Goal: Find specific page/section: Find specific page/section

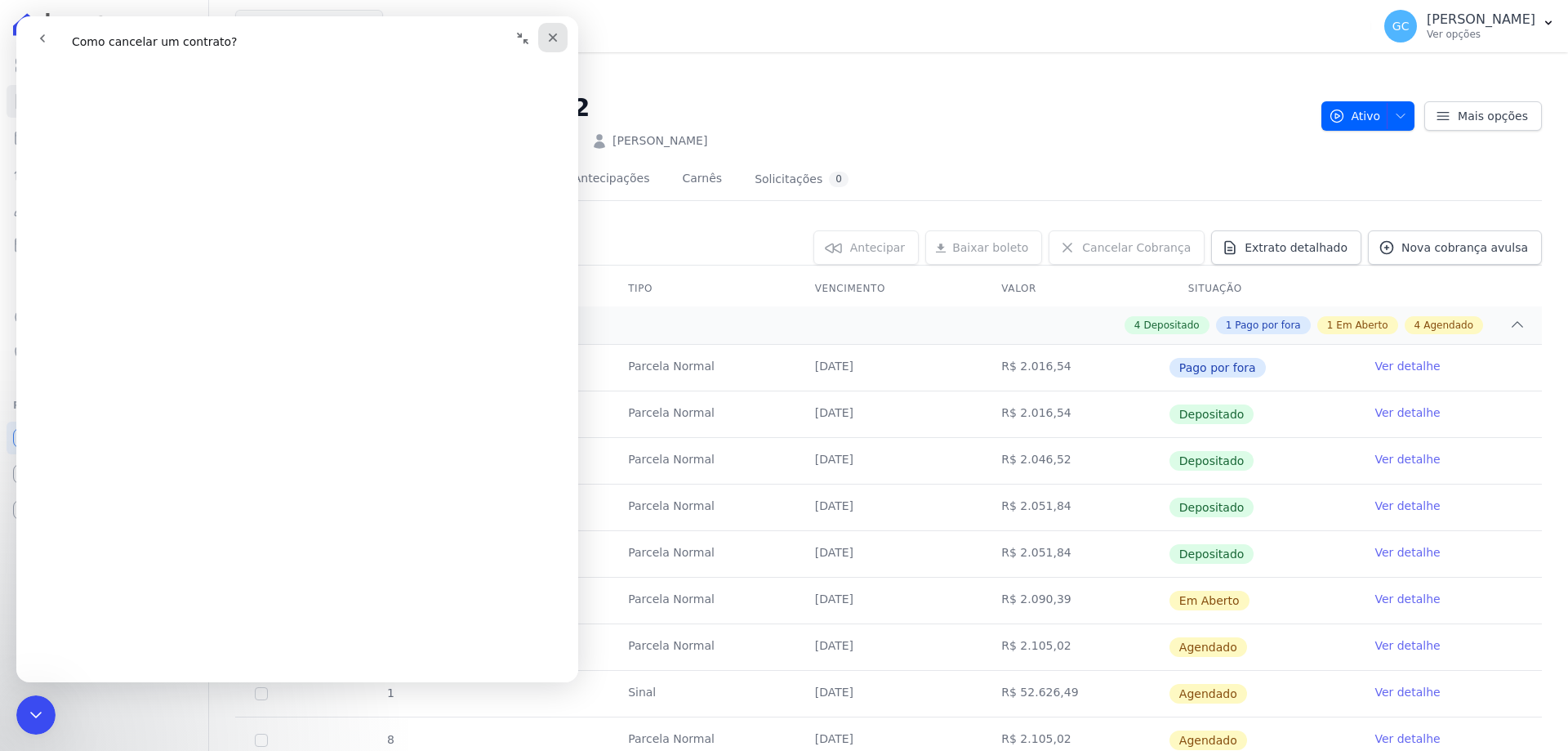
scroll to position [409, 0]
click at [995, 109] on h2 "HIGH 1 CITY HABITAT A402" at bounding box center [772, 107] width 1074 height 37
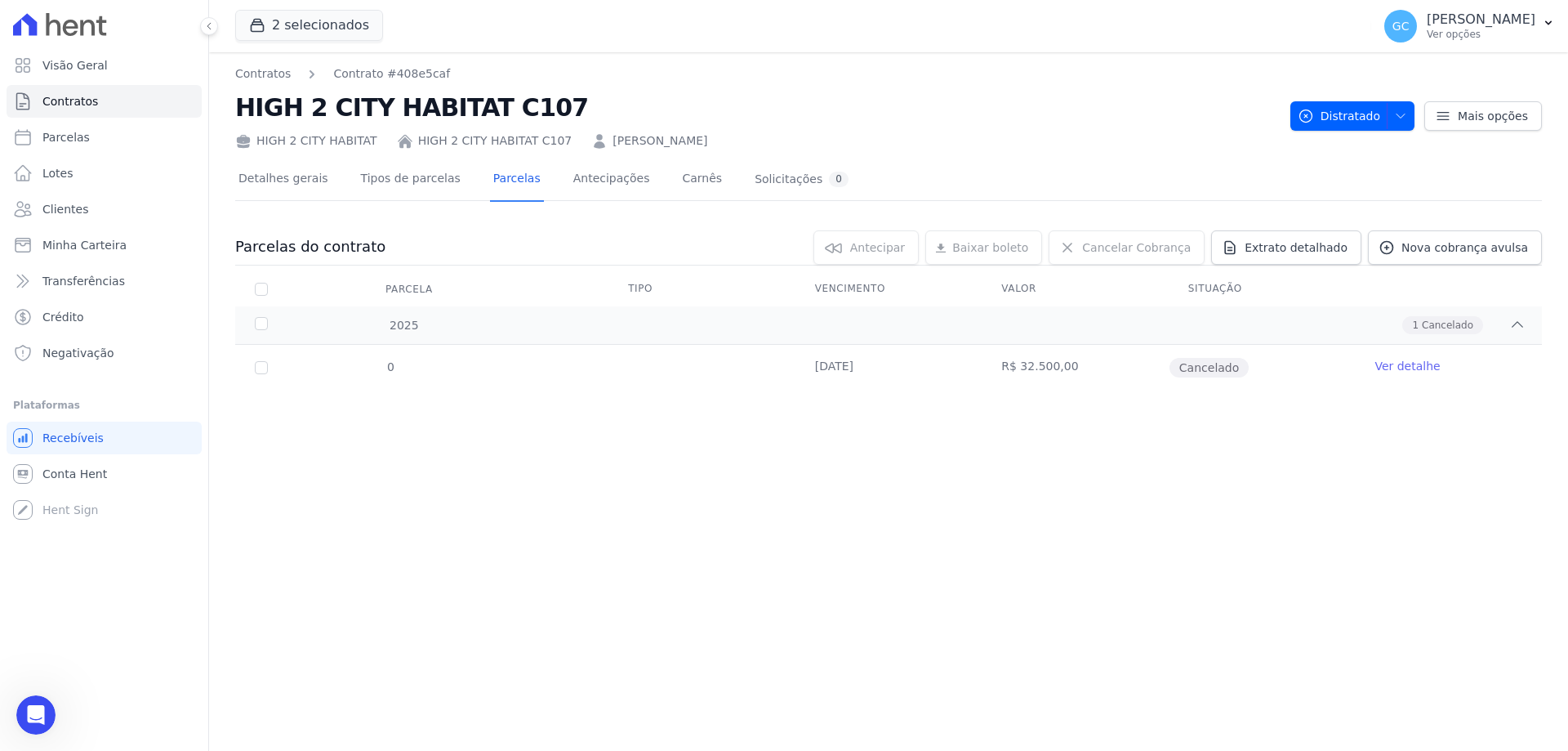
drag, startPoint x: 712, startPoint y: 140, endPoint x: 583, endPoint y: 142, distance: 129.0
click at [583, 142] on div "HIGH 2 CITY HABITAT HIGH 2 CITY HABITAT C107 Elisiola Andrea Da Rocha" at bounding box center [756, 138] width 1042 height 24
copy link "Elisiola Andrea Da Rocha"
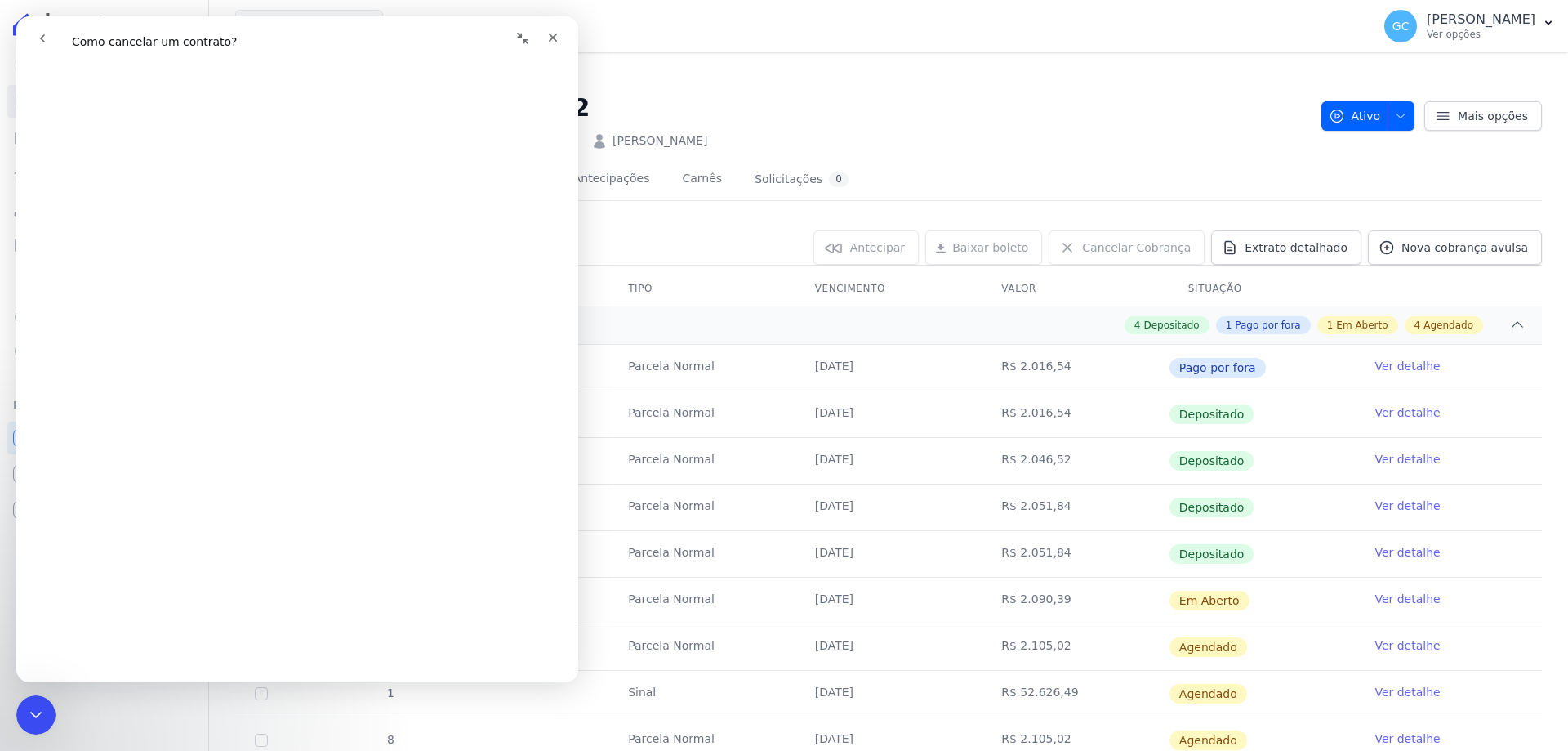
scroll to position [409, 0]
click at [557, 34] on icon "Fechar" at bounding box center [553, 38] width 9 height 9
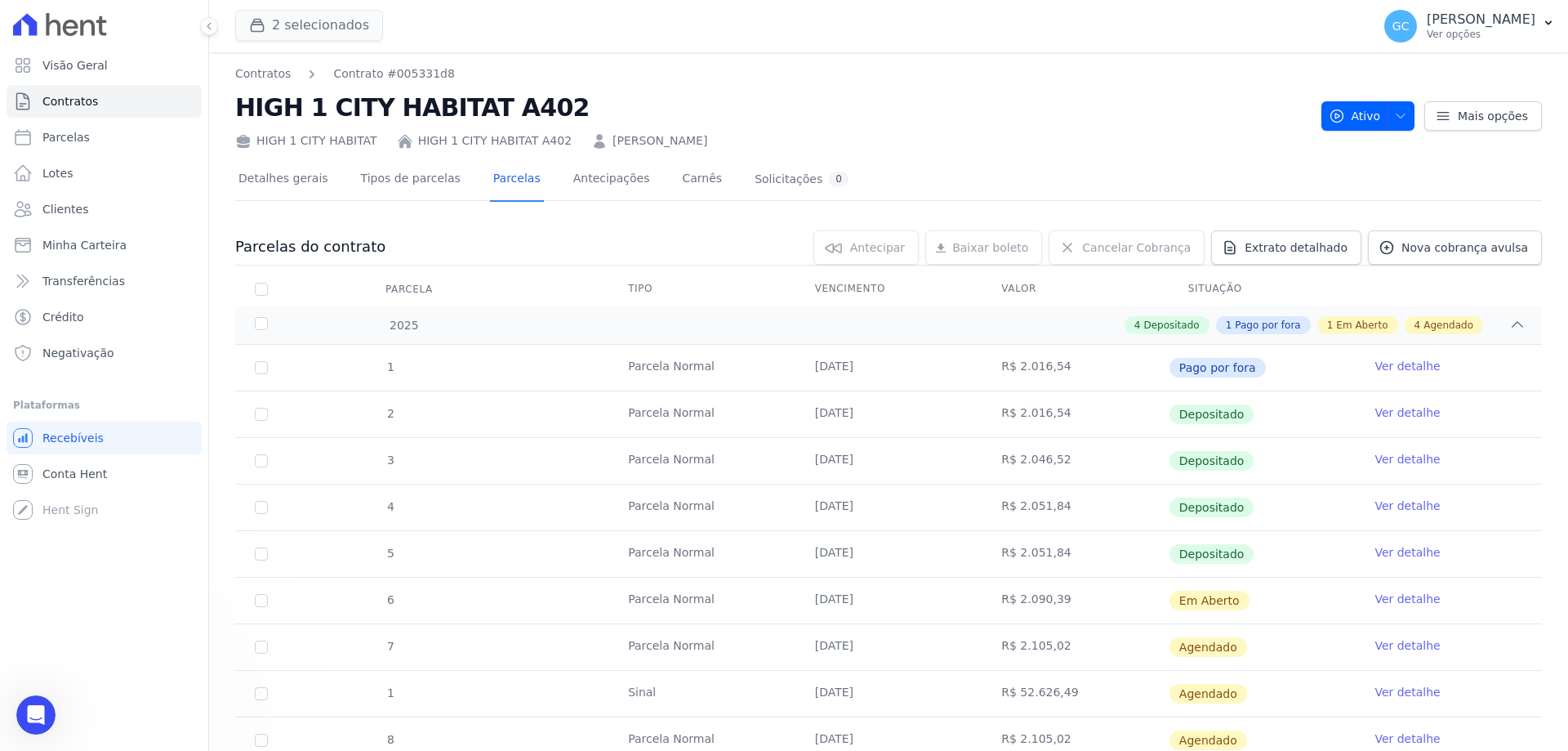
scroll to position [0, 0]
click at [328, 21] on button "2 selecionados" at bounding box center [309, 25] width 148 height 31
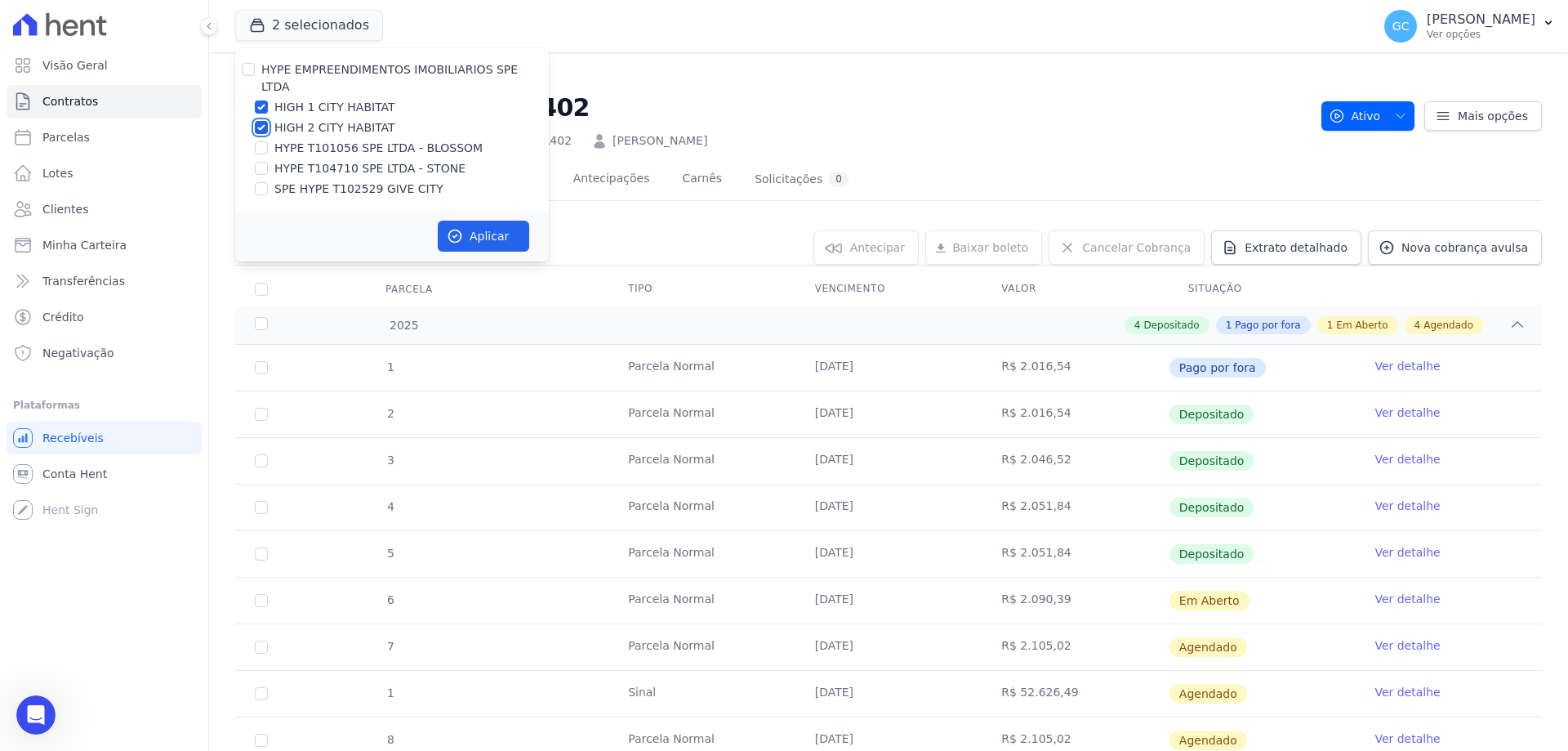
click at [259, 121] on input "HIGH 2 CITY HABITAT" at bounding box center [262, 128] width 13 height 13
checkbox input "false"
click at [263, 101] on input "HIGH 1 CITY HABITAT" at bounding box center [262, 107] width 13 height 13
checkbox input "false"
click at [261, 141] on input "HYPE T101056 SPE LTDA - BLOSSOM" at bounding box center [262, 148] width 13 height 13
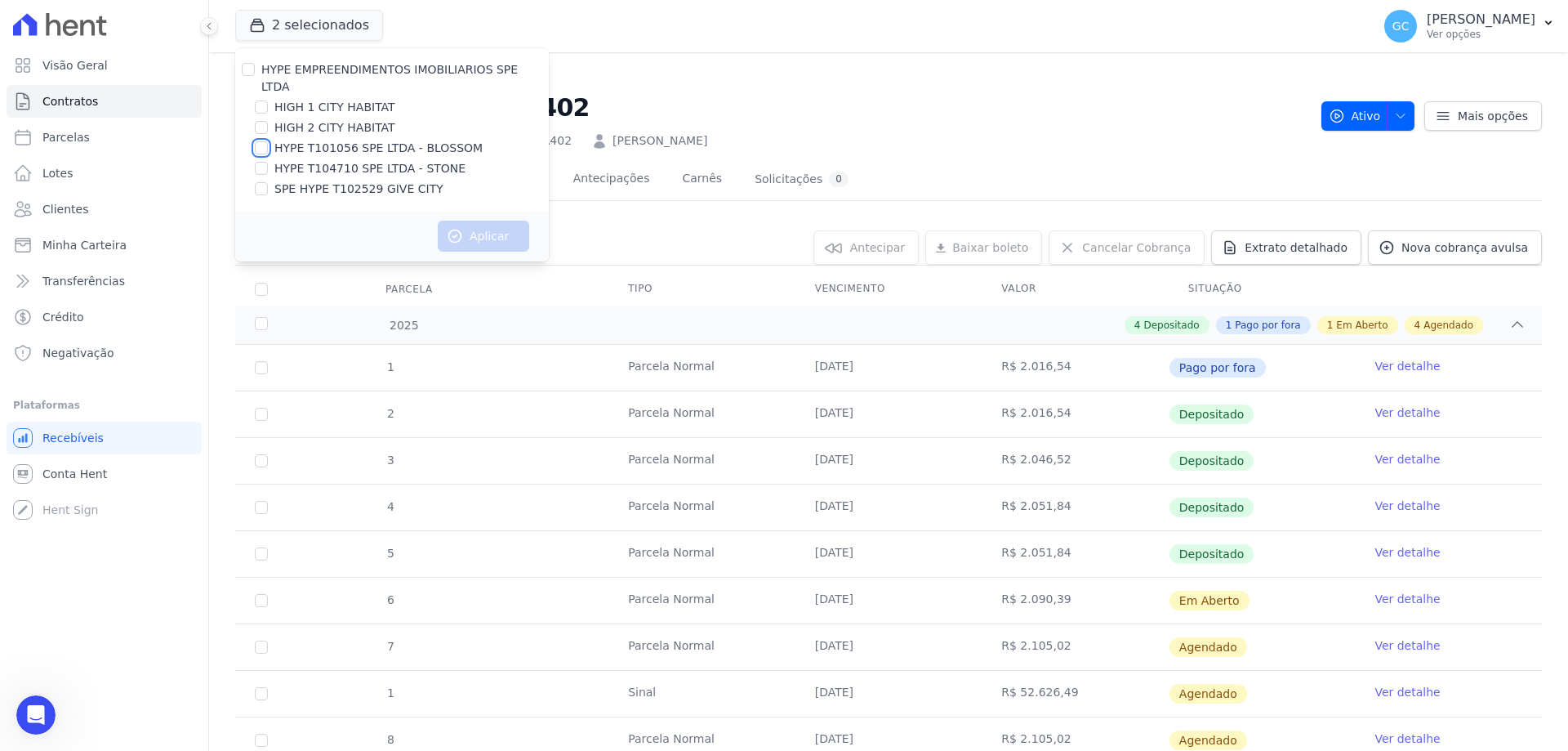
checkbox input "true"
click at [473, 221] on button "Aplicar" at bounding box center [483, 236] width 91 height 31
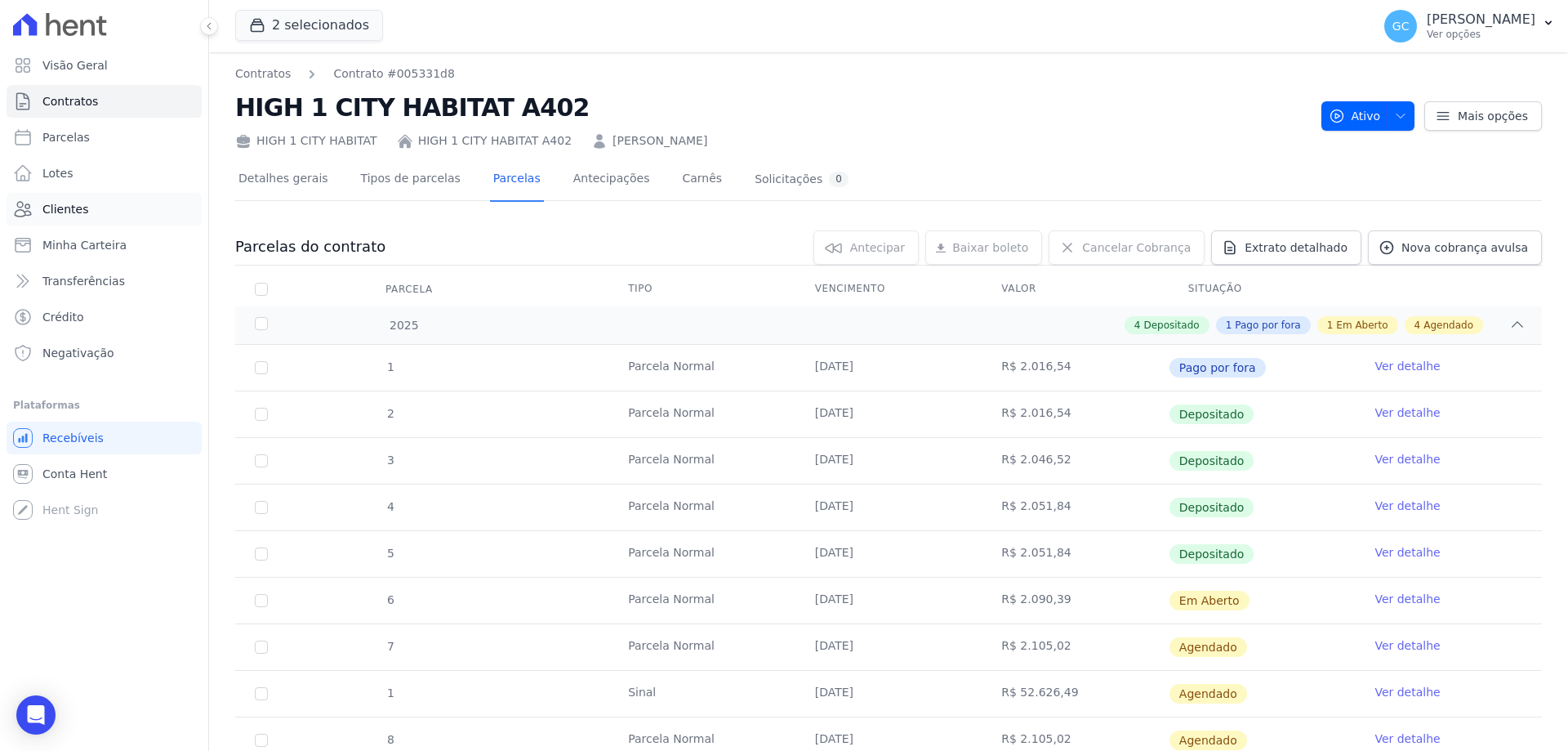
click at [77, 207] on span "Clientes" at bounding box center [65, 209] width 46 height 16
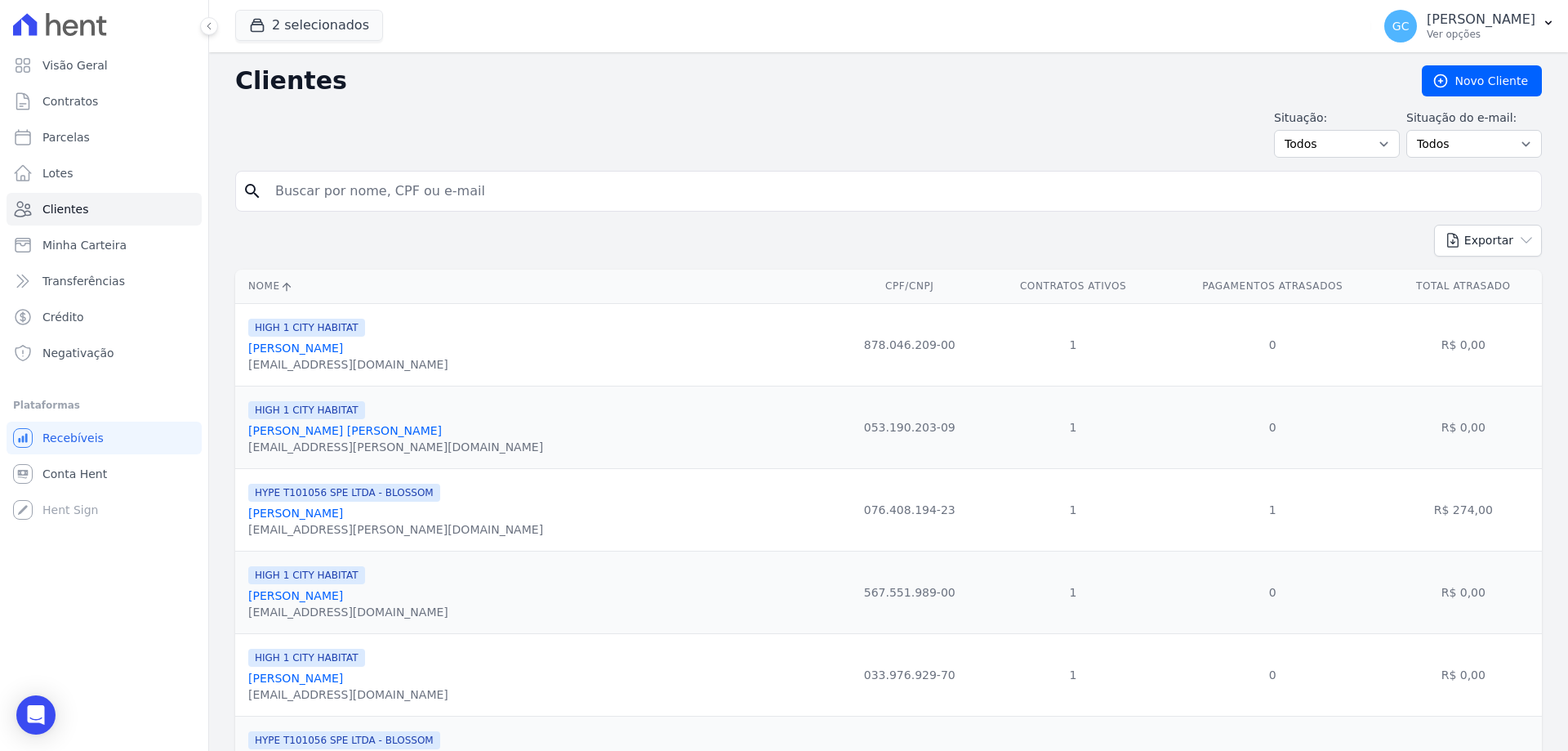
click at [353, 192] on input "search" at bounding box center [900, 191] width 1269 height 33
paste input "[PERSON_NAME]"
type input "[PERSON_NAME]"
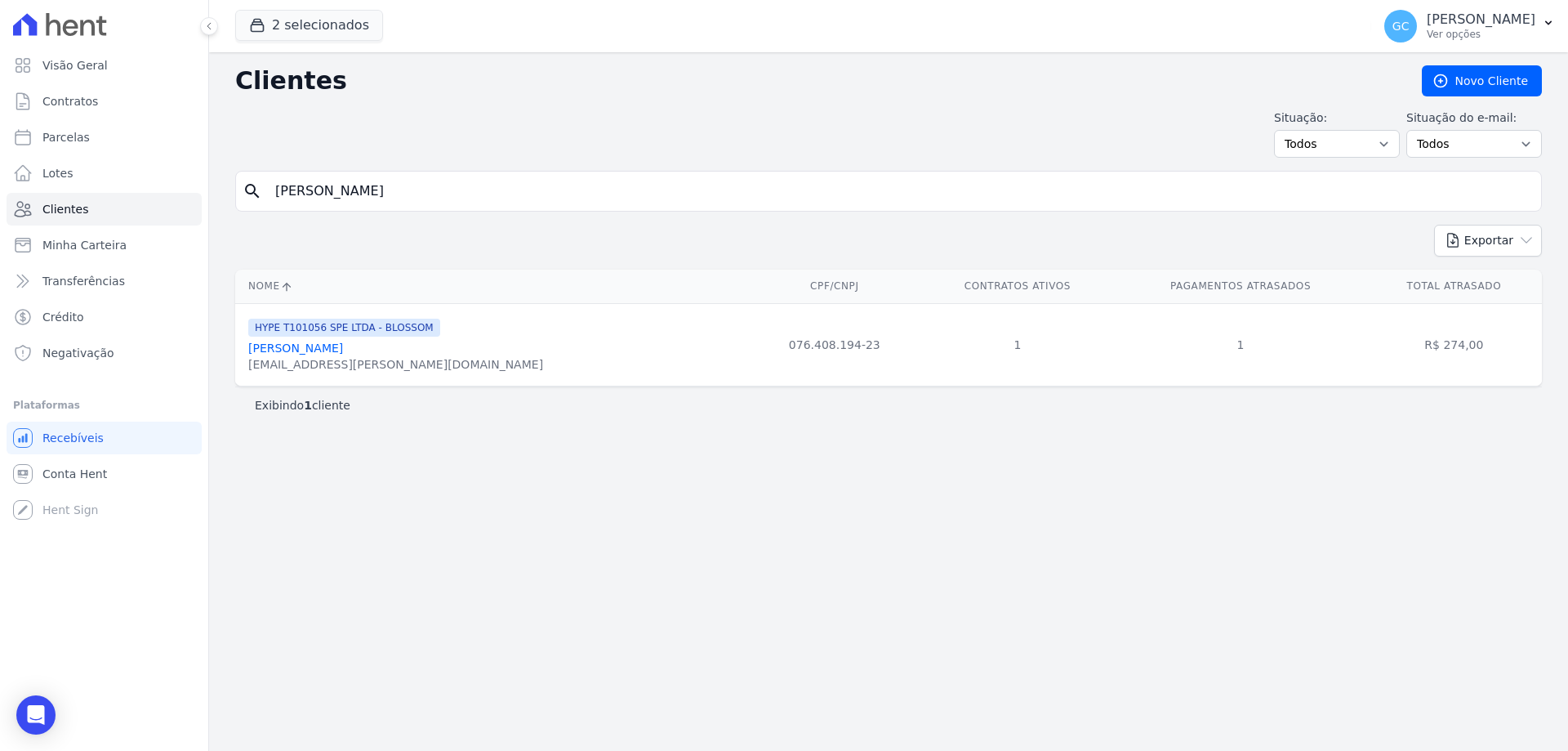
click at [340, 351] on link "[PERSON_NAME]" at bounding box center [295, 348] width 95 height 13
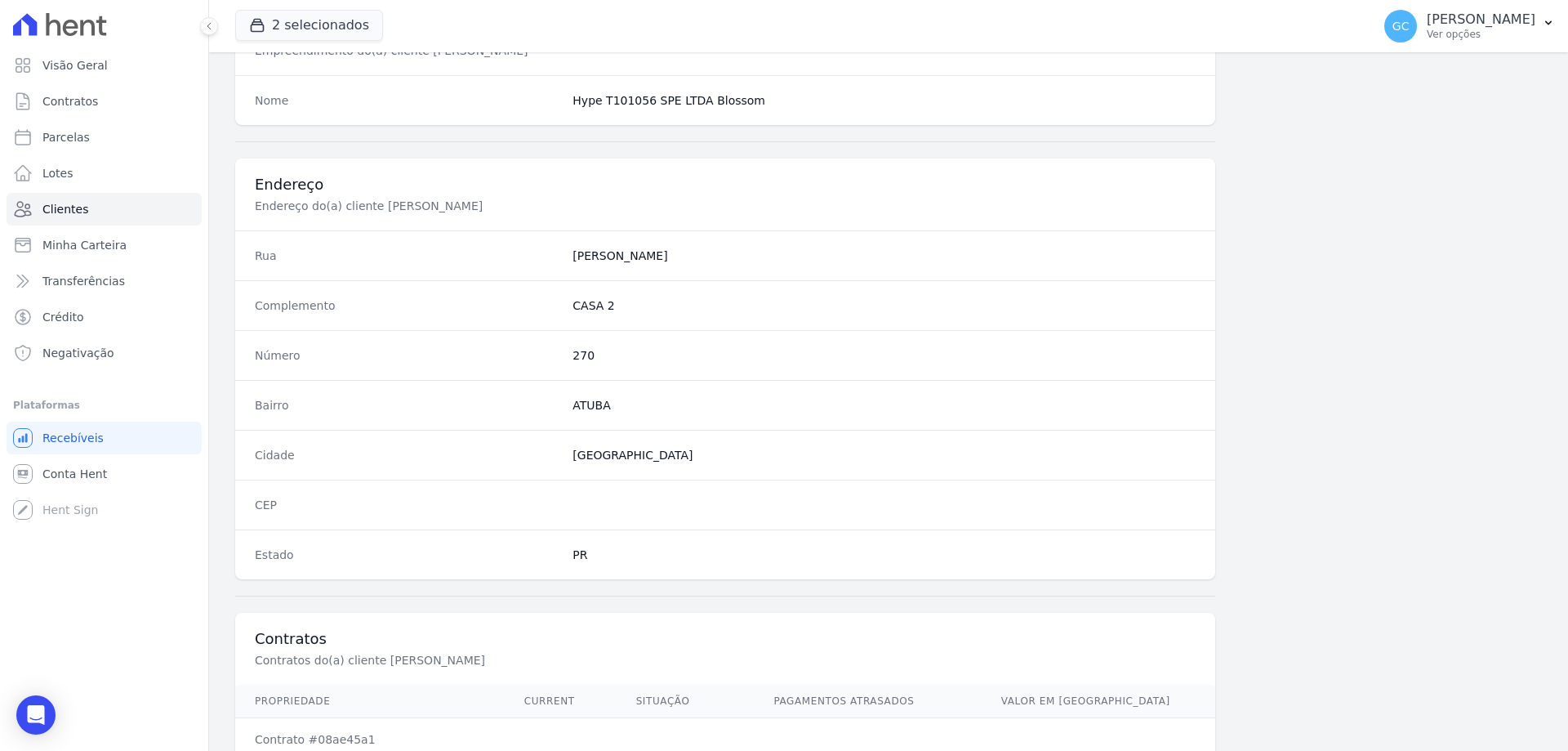
scroll to position [778, 0]
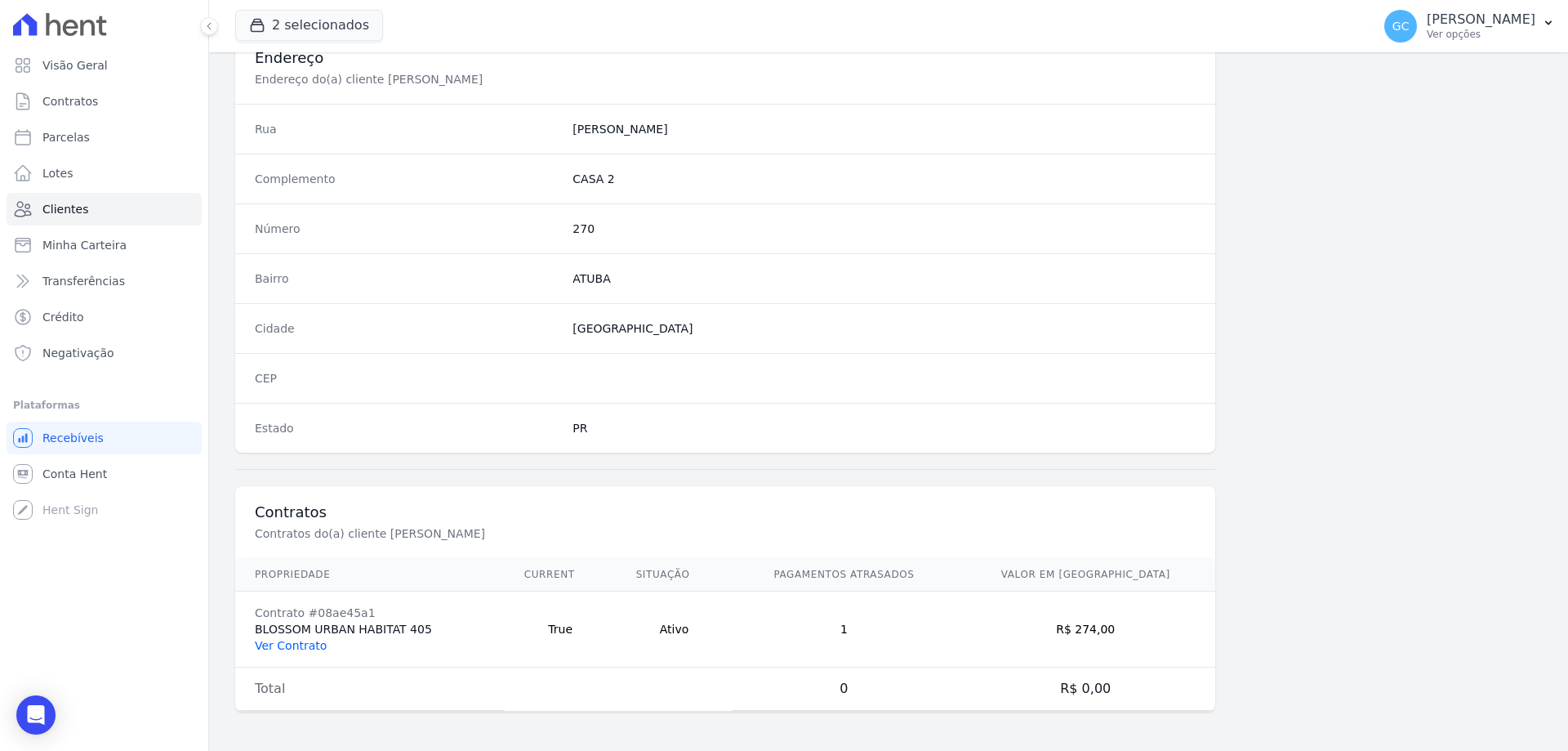
click at [273, 648] on link "Ver Contrato" at bounding box center [291, 646] width 72 height 13
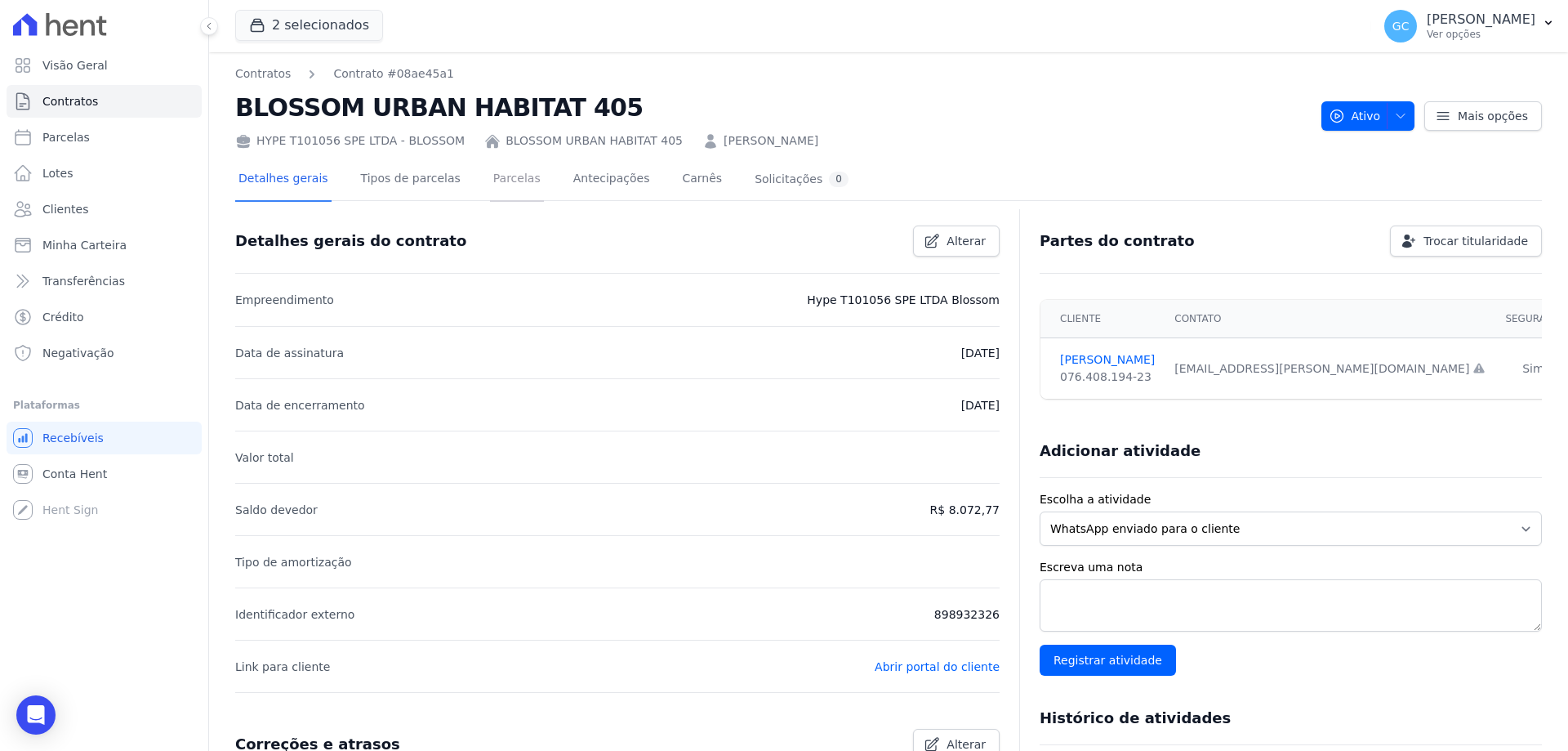
click at [507, 175] on link "Parcelas" at bounding box center [517, 180] width 54 height 43
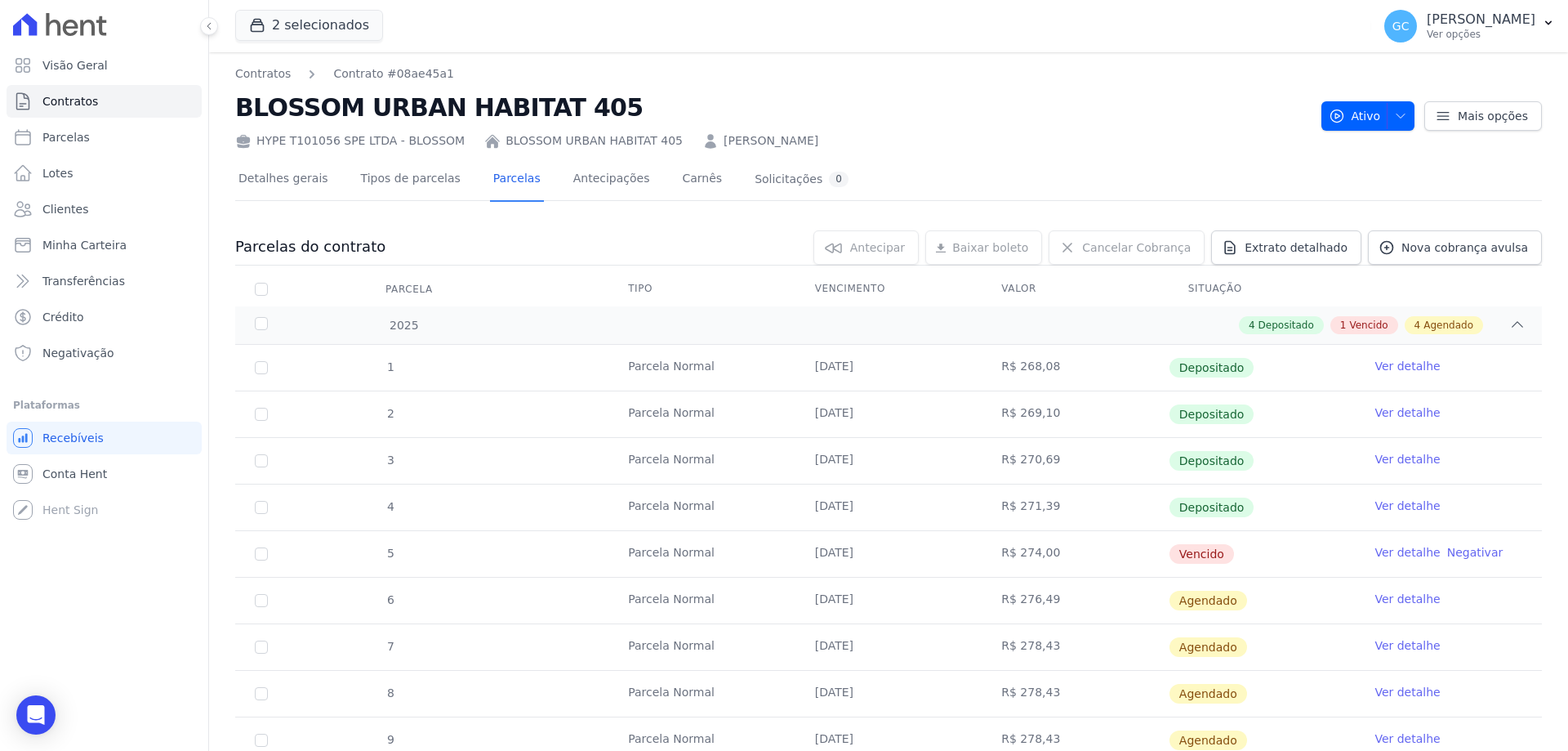
click at [1383, 505] on link "Ver detalhe" at bounding box center [1408, 505] width 65 height 16
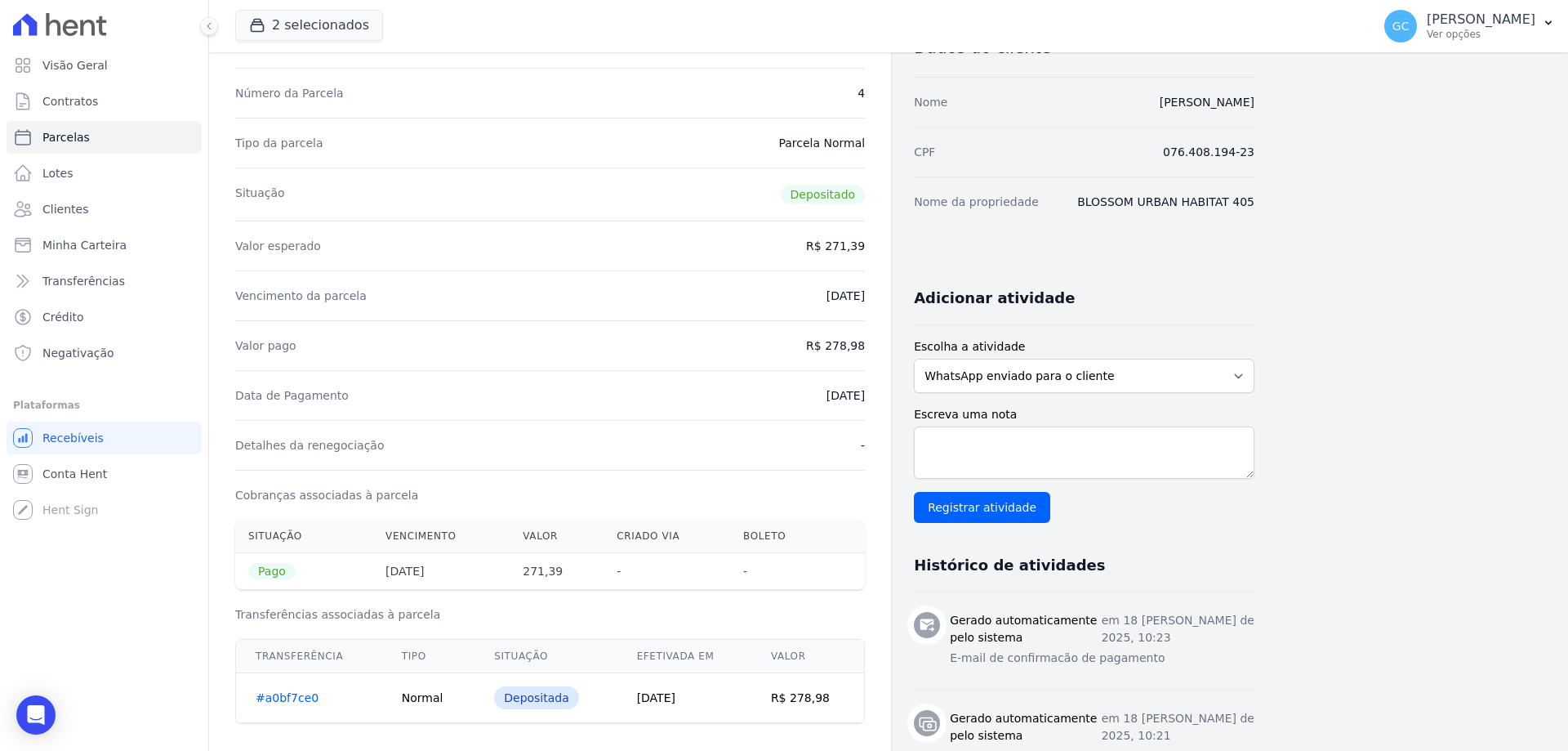
scroll to position [163, 0]
